Goal: Transaction & Acquisition: Purchase product/service

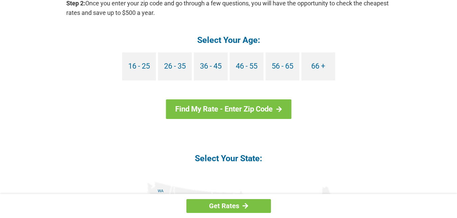
scroll to position [677, 0]
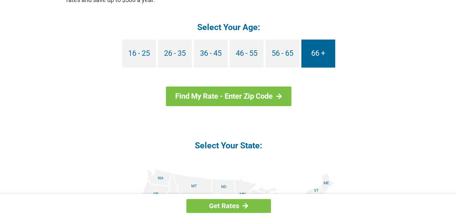
click at [315, 47] on link "66 +" at bounding box center [319, 54] width 34 height 28
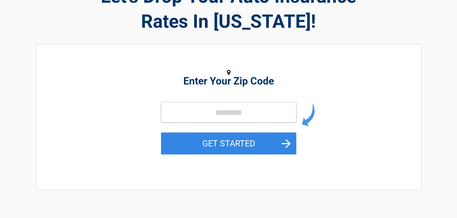
scroll to position [68, 0]
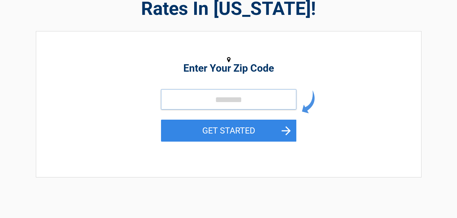
click at [226, 101] on input "tel" at bounding box center [228, 99] width 135 height 20
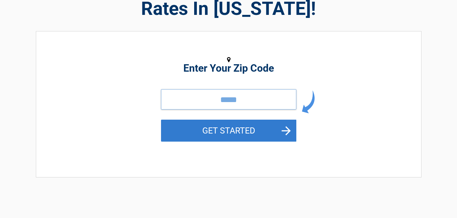
type input "*****"
click at [225, 133] on button "GET STARTED" at bounding box center [228, 131] width 135 height 22
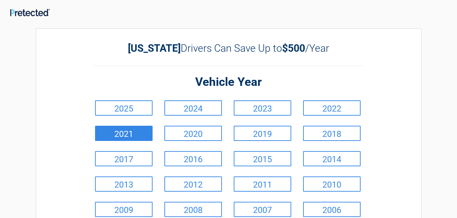
click at [132, 131] on link "2021" at bounding box center [124, 133] width 58 height 15
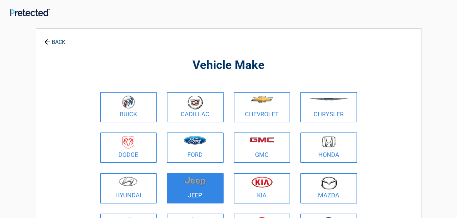
click at [205, 181] on img at bounding box center [195, 181] width 22 height 9
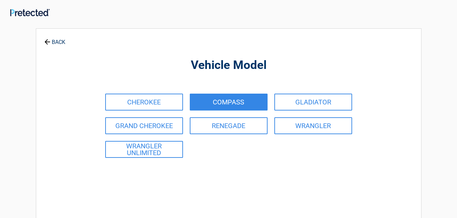
click at [219, 104] on link "COMPASS" at bounding box center [229, 102] width 78 height 17
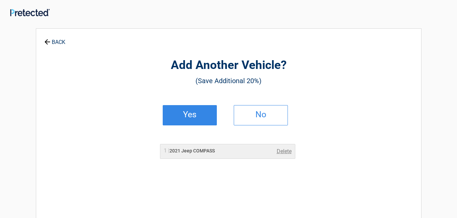
click at [196, 116] on h2 "Yes" at bounding box center [190, 114] width 40 height 5
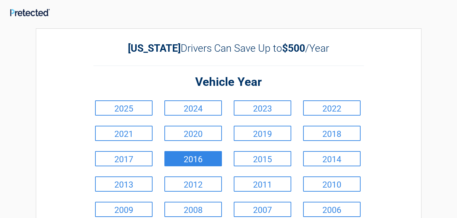
click at [191, 158] on link "2016" at bounding box center [193, 158] width 58 height 15
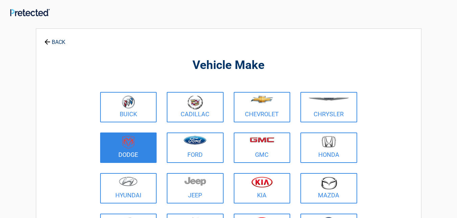
click at [145, 142] on figure at bounding box center [128, 143] width 49 height 15
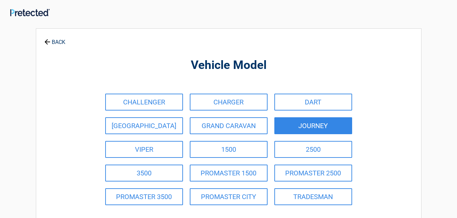
click at [329, 125] on link "JOURNEY" at bounding box center [313, 125] width 78 height 17
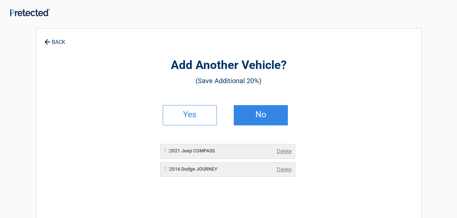
click at [265, 113] on h2 "No" at bounding box center [261, 114] width 40 height 5
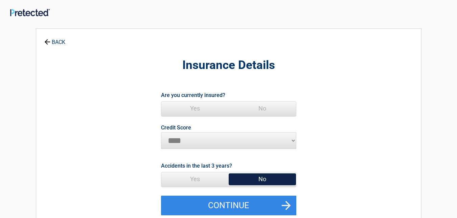
click at [195, 109] on span "Yes" at bounding box center [194, 109] width 67 height 14
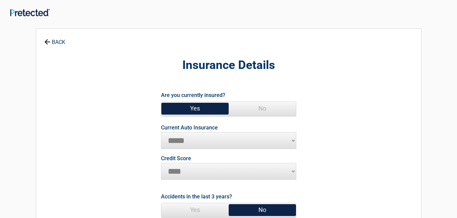
click at [293, 141] on select "**********" at bounding box center [228, 140] width 135 height 17
select select "********"
click at [161, 132] on select "**********" at bounding box center [228, 140] width 135 height 17
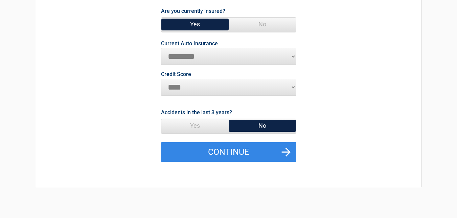
scroll to position [102, 0]
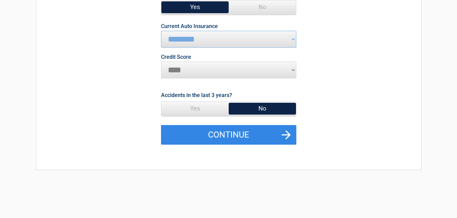
click at [265, 109] on span "No" at bounding box center [262, 109] width 67 height 14
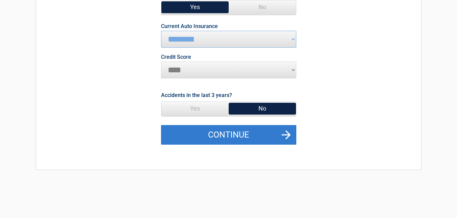
click at [250, 141] on button "Continue" at bounding box center [228, 135] width 135 height 20
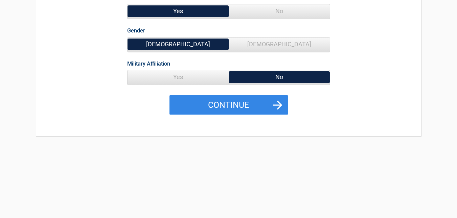
scroll to position [135, 0]
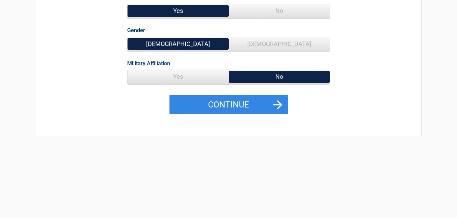
click at [192, 78] on span "Yes" at bounding box center [178, 77] width 101 height 14
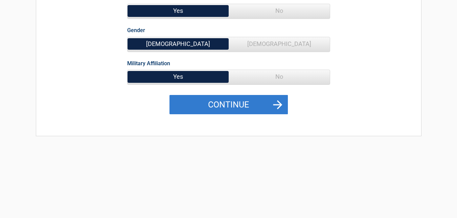
click at [215, 104] on button "Continue" at bounding box center [229, 105] width 118 height 20
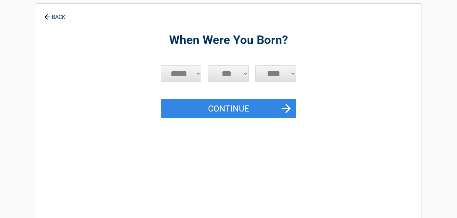
scroll to position [0, 0]
